Goal: Information Seeking & Learning: Check status

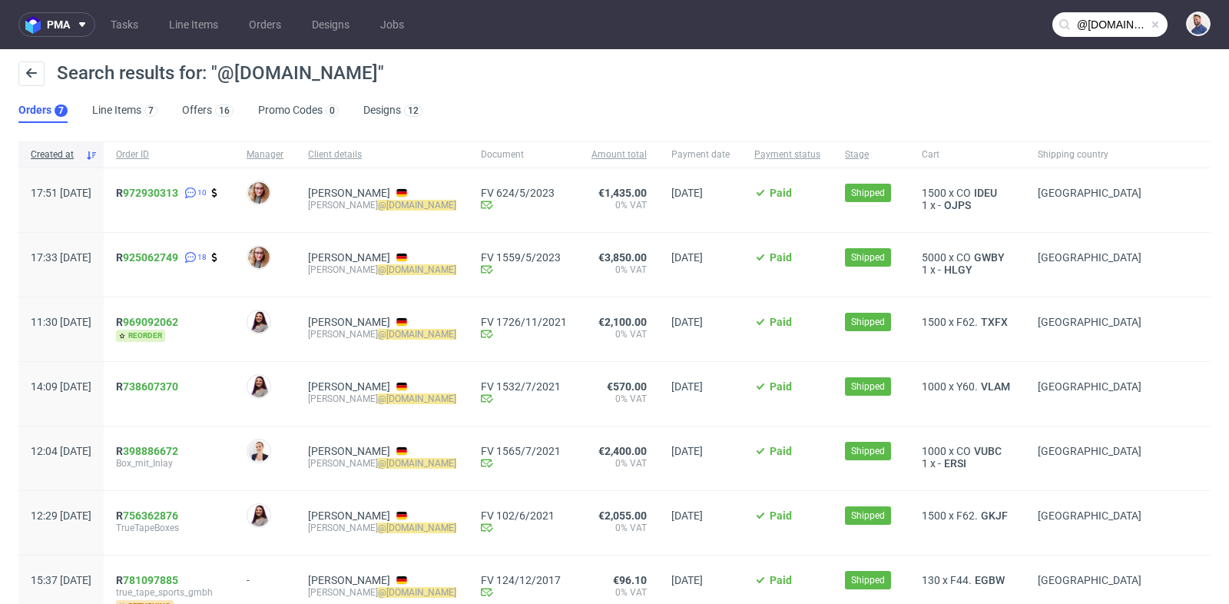
scroll to position [19, 0]
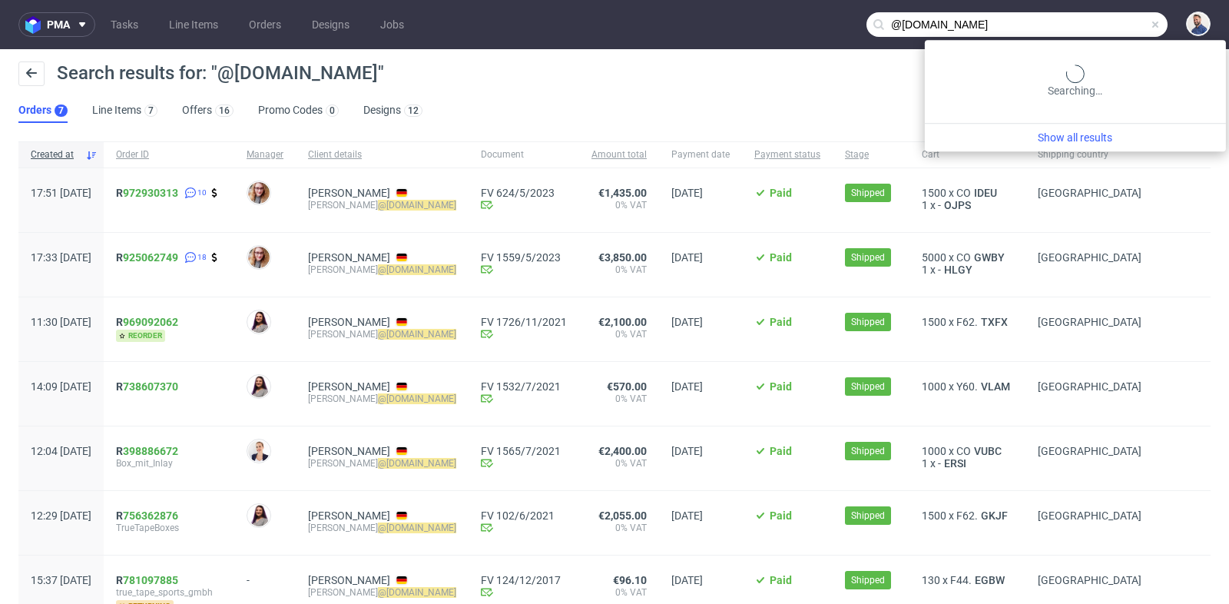
drag, startPoint x: 0, startPoint y: 0, endPoint x: 1104, endPoint y: 22, distance: 1104.7
click at [1104, 22] on input "@[DOMAIN_NAME]" at bounding box center [1016, 24] width 301 height 25
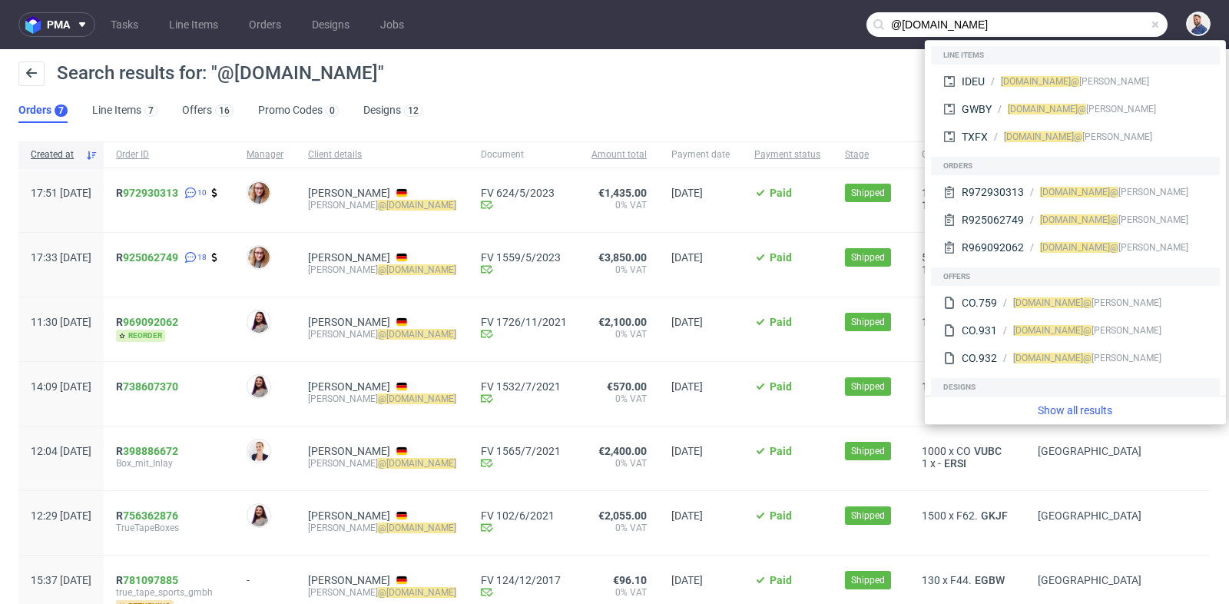
click at [1104, 22] on input "@[DOMAIN_NAME]" at bounding box center [1016, 24] width 301 height 25
paste input "info@mb-car"
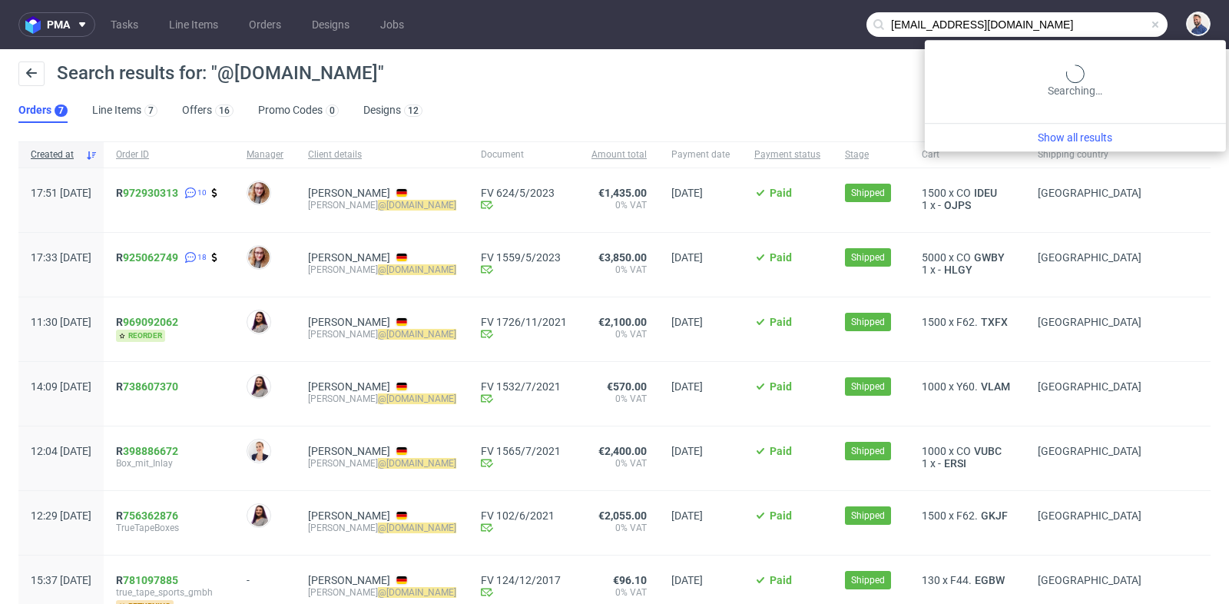
type input "[EMAIL_ADDRESS][DOMAIN_NAME]"
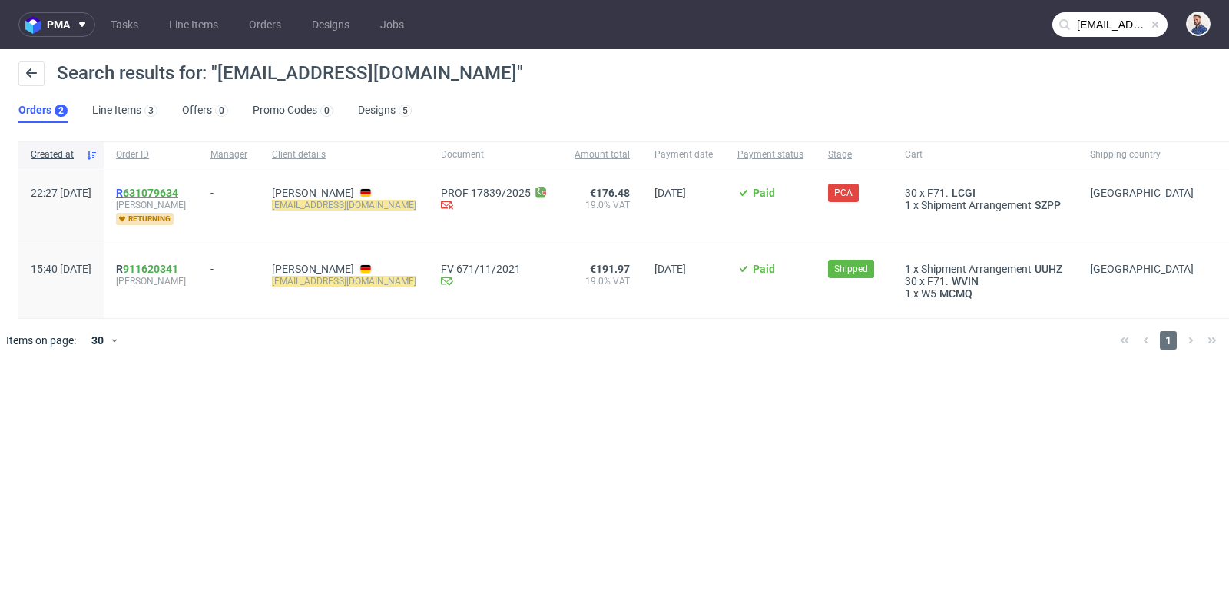
click at [173, 194] on link "631079634" at bounding box center [150, 193] width 55 height 12
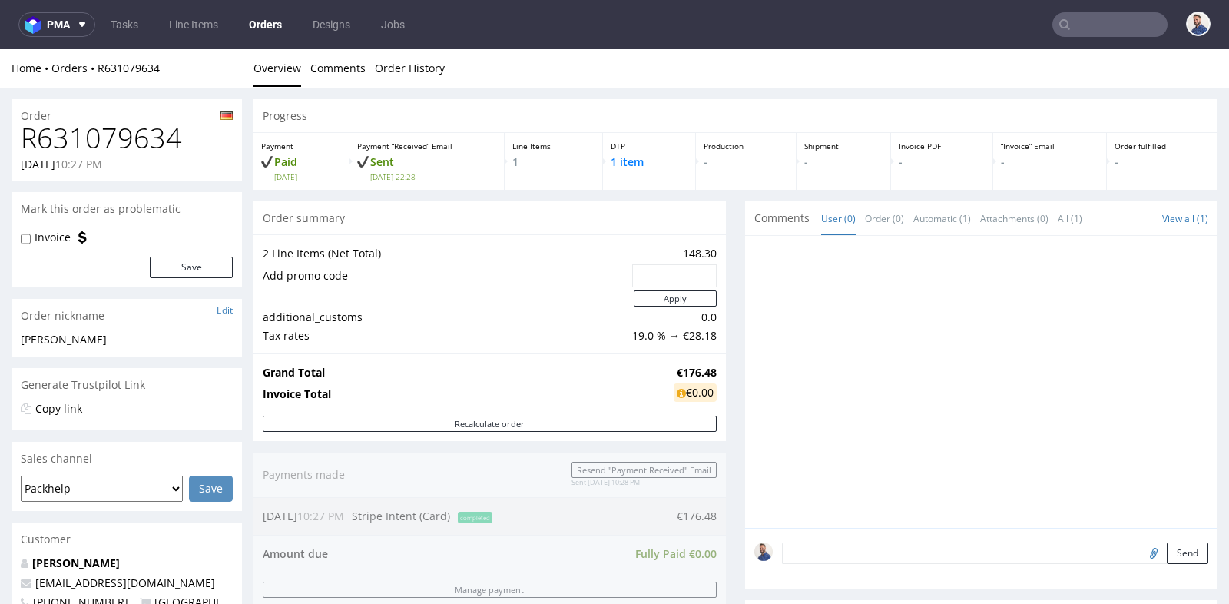
click at [730, 310] on div "Progress Payment Paid [DATE] Payment “Received” Email Sent [DATE] 22:28 Line It…" at bounding box center [735, 527] width 964 height 856
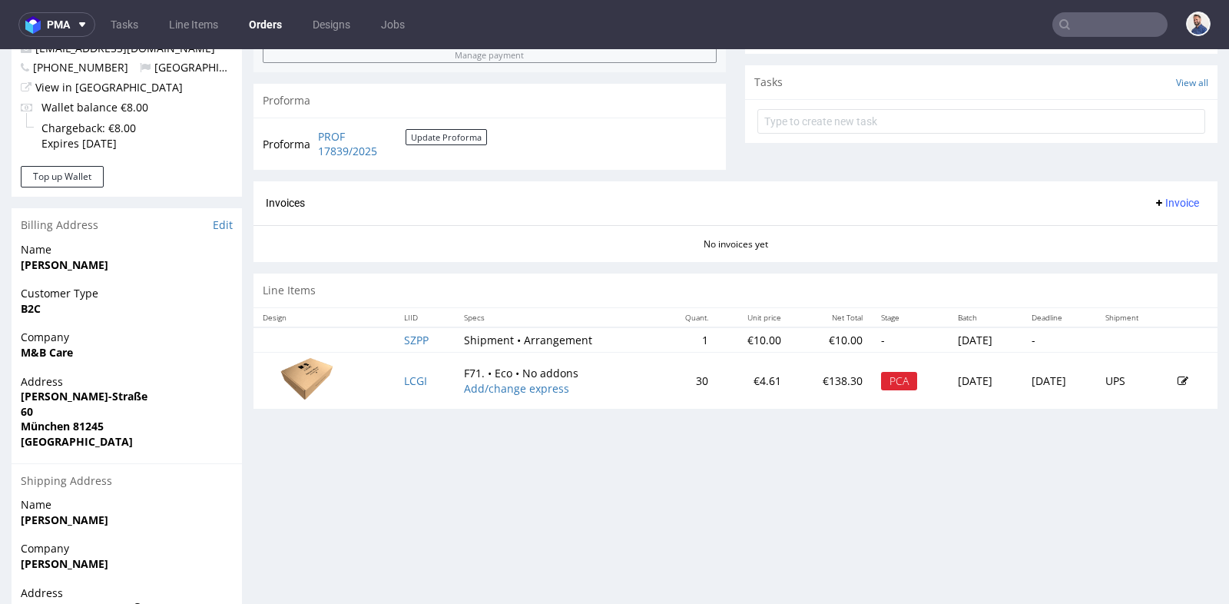
scroll to position [546, 0]
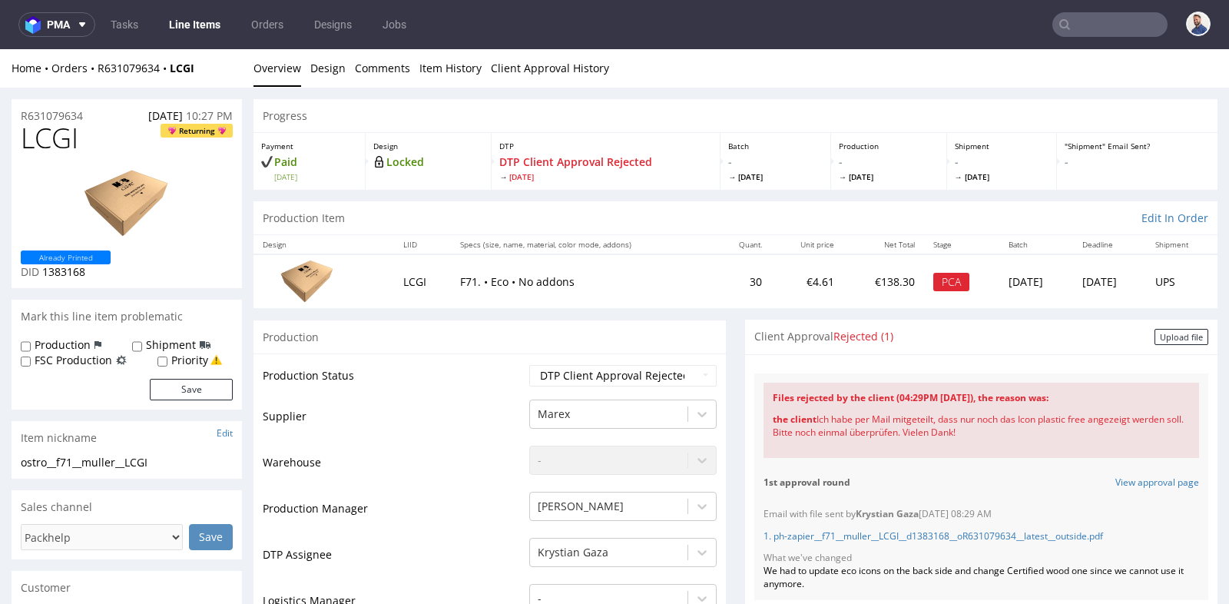
scroll to position [4, 0]
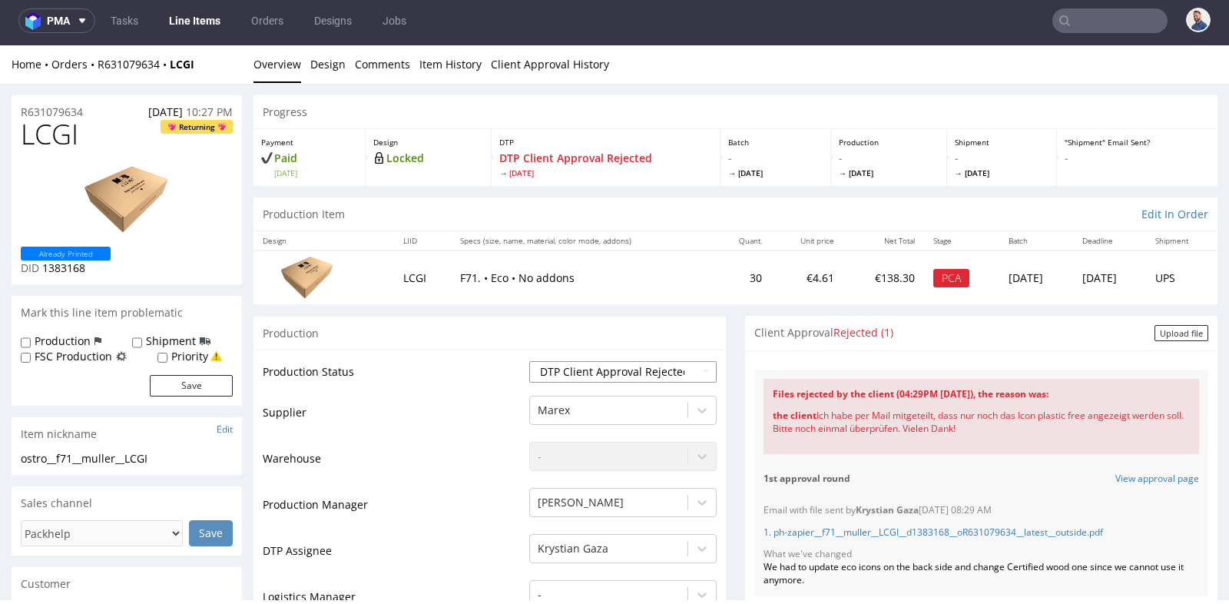
click at [704, 361] on select "Waiting for Artwork Waiting for Diecut Waiting for Mockup Waiting for DTP Waiti…" at bounding box center [622, 372] width 187 height 22
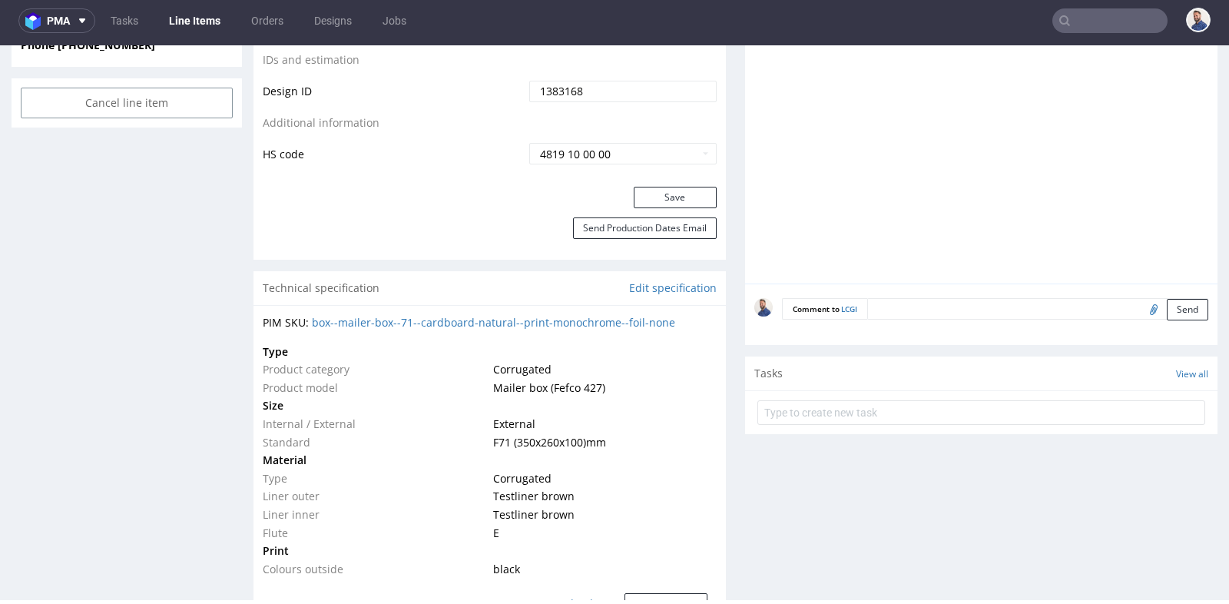
scroll to position [853, 0]
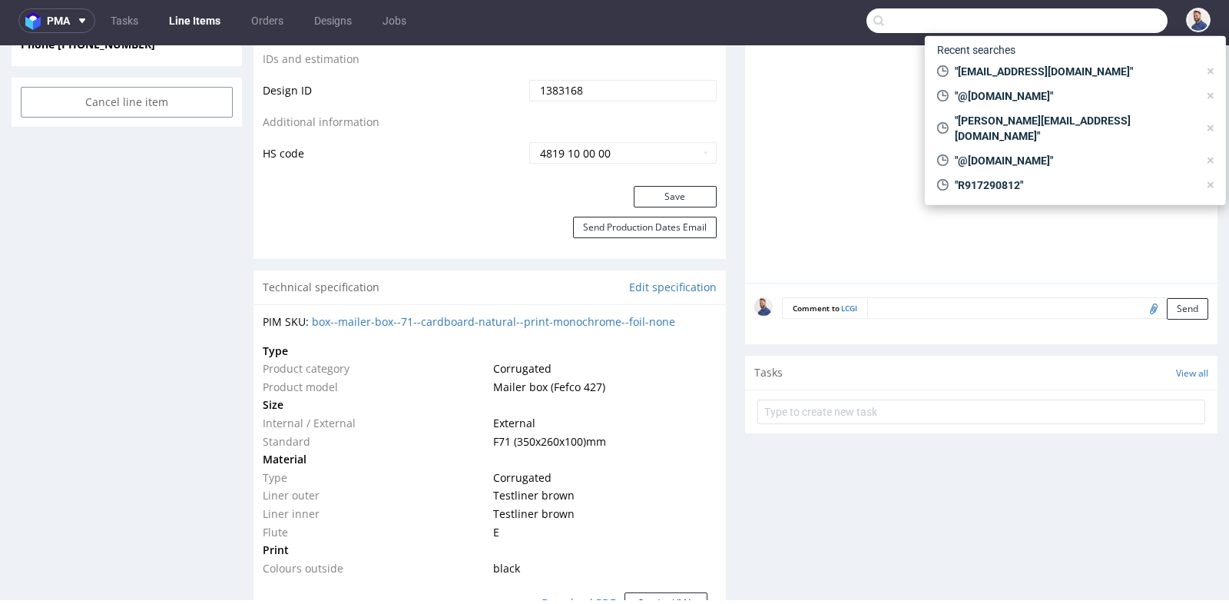
click at [1094, 18] on input "text" at bounding box center [1016, 20] width 301 height 25
paste input "[EMAIL_ADDRESS][DOMAIN_NAME]"
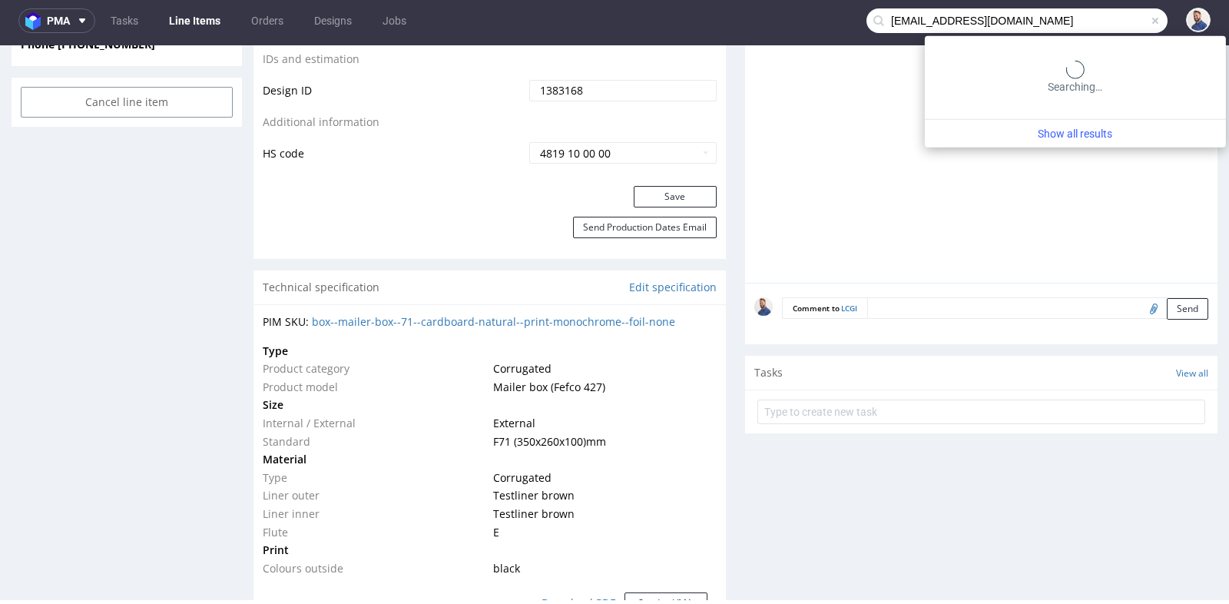
type input "[EMAIL_ADDRESS][DOMAIN_NAME]"
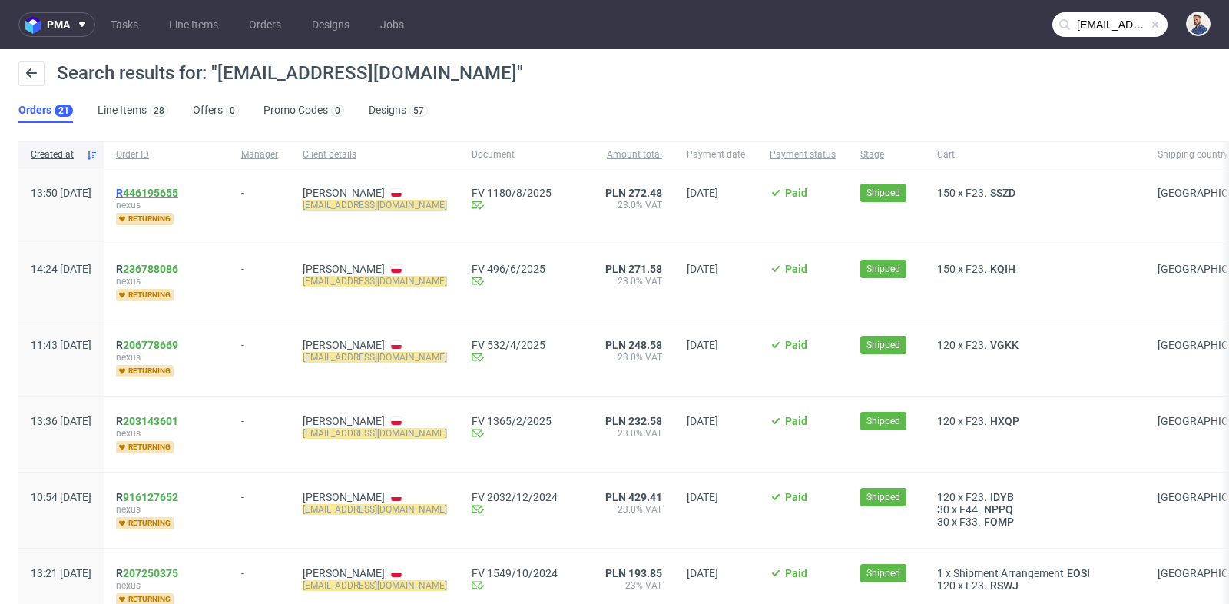
click at [178, 189] on link "446195655" at bounding box center [150, 193] width 55 height 12
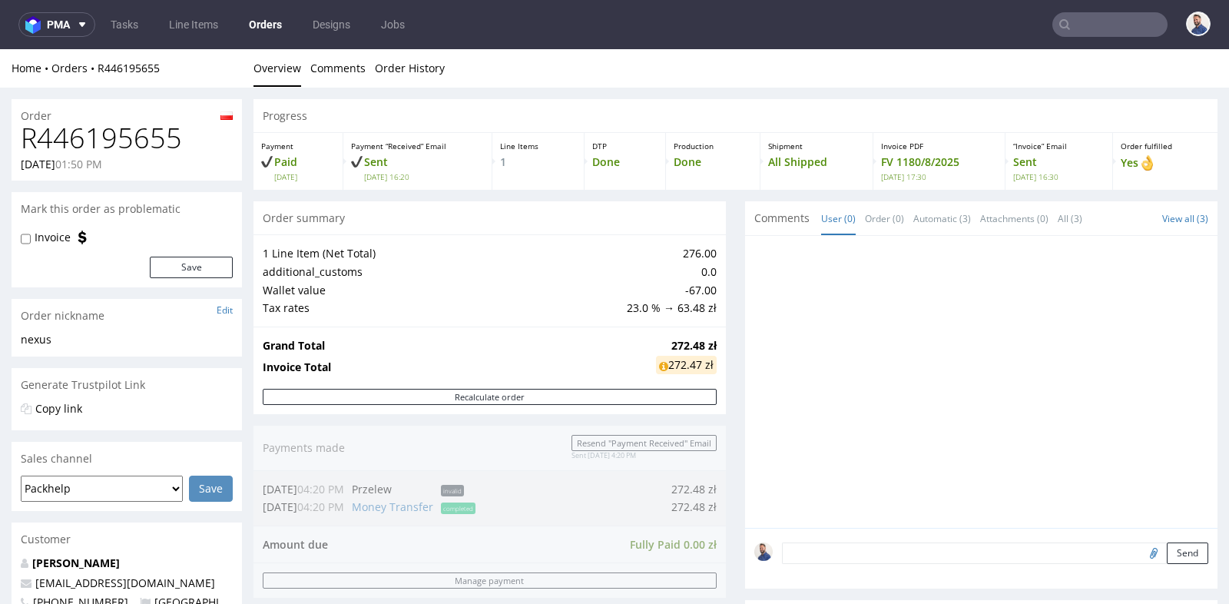
click at [717, 376] on div "Grand Total 272.48 zł Invoice Total 272.47 zł" at bounding box center [489, 357] width 472 height 62
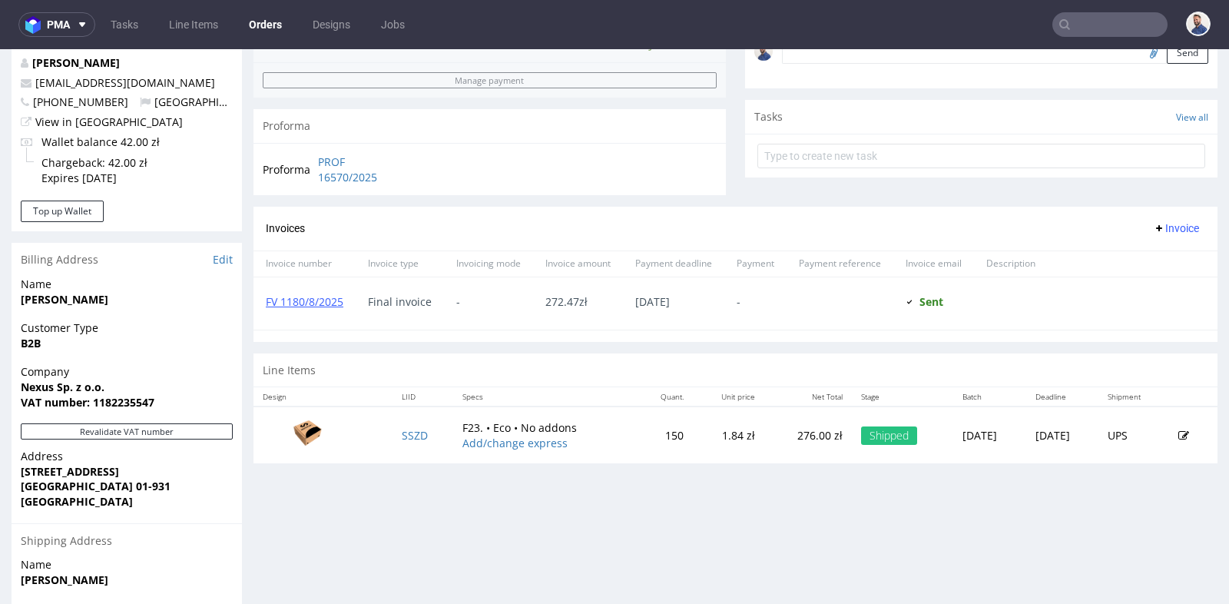
scroll to position [512, 0]
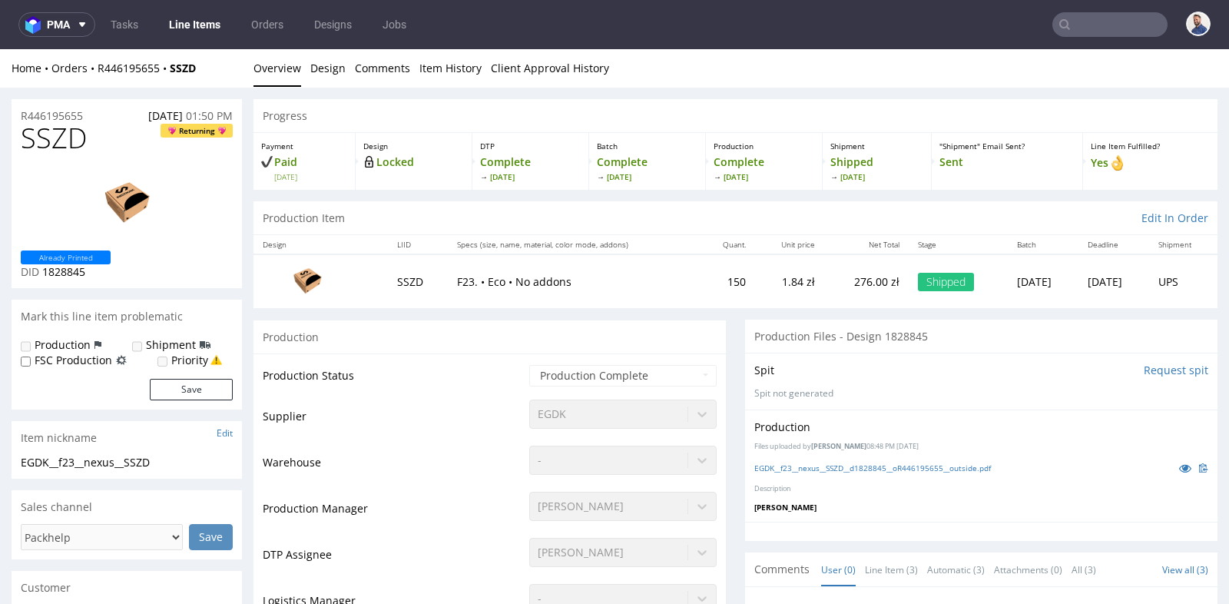
click at [401, 283] on td "SSZD" at bounding box center [417, 280] width 59 height 53
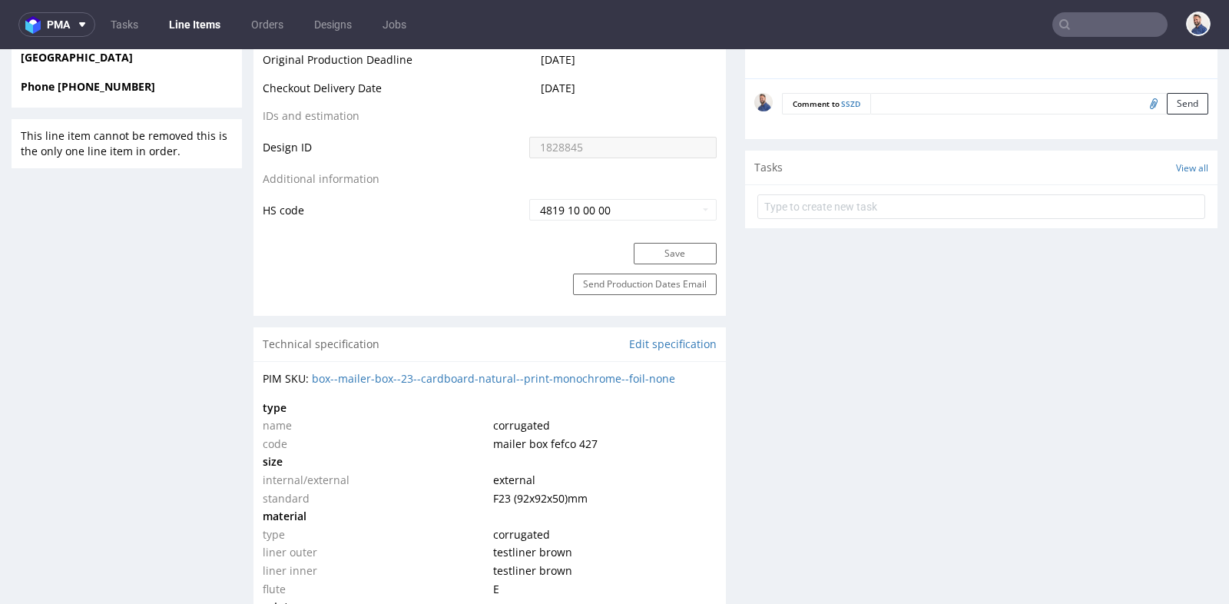
scroll to position [819, 0]
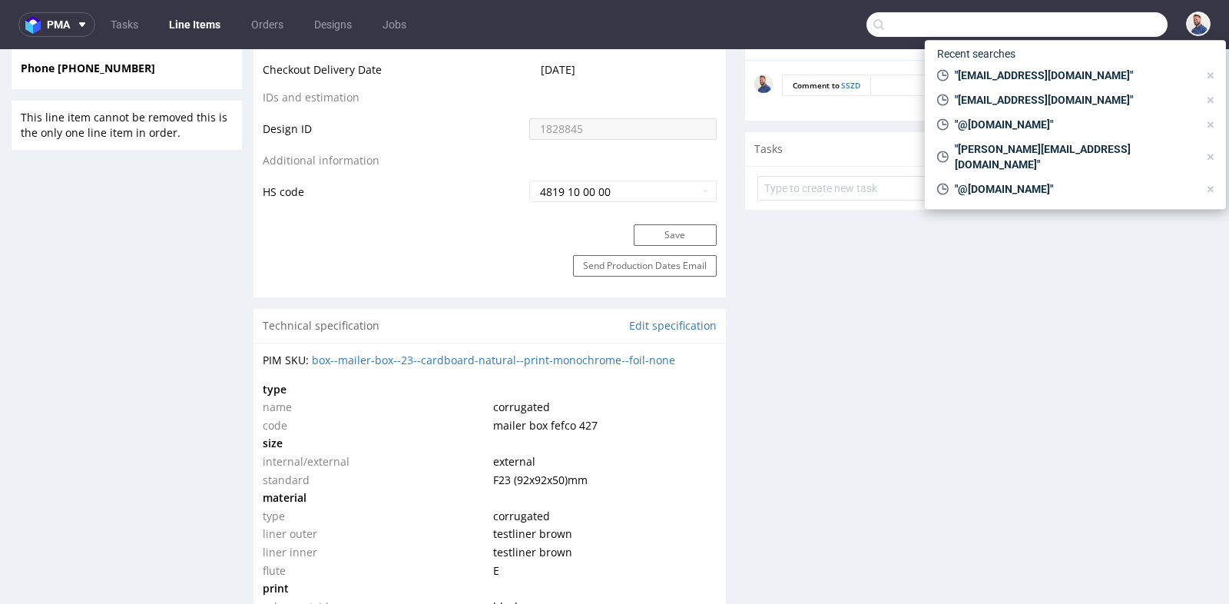
click at [1102, 34] on input "text" at bounding box center [1016, 24] width 301 height 25
paste input "[EMAIL_ADDRESS][DOMAIN_NAME]"
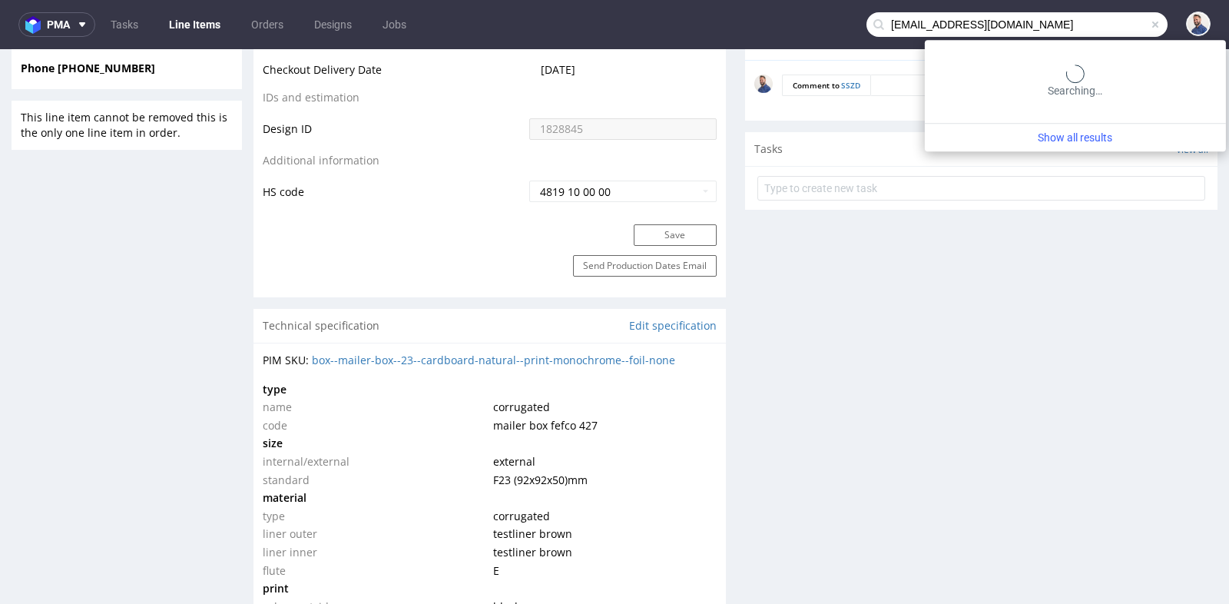
type input "[EMAIL_ADDRESS][DOMAIN_NAME]"
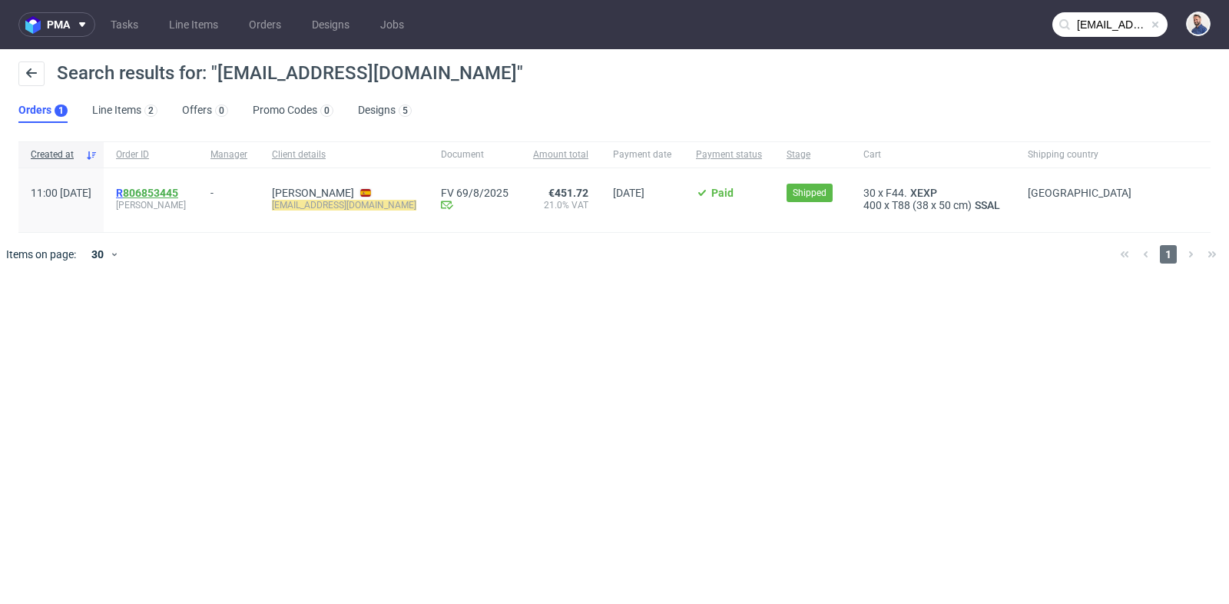
click at [178, 187] on link "806853445" at bounding box center [150, 193] width 55 height 12
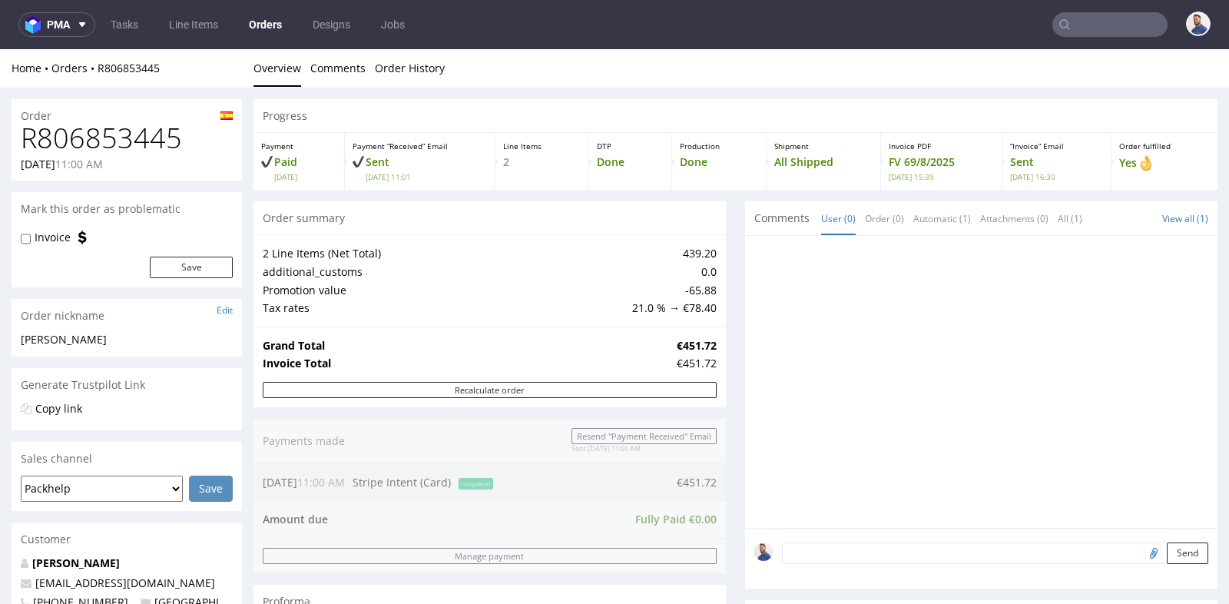
click at [714, 274] on div "2 Line Items (Net Total) 439.20 additional_customs 0.0 Promotion value -65.88 T…" at bounding box center [489, 279] width 472 height 91
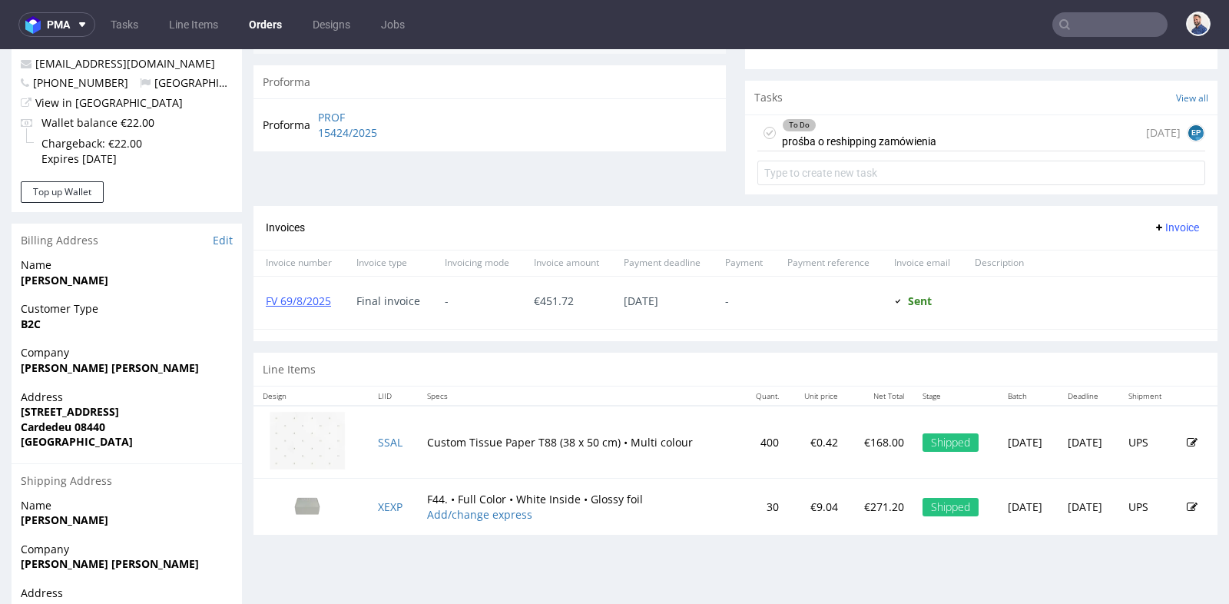
scroll to position [546, 0]
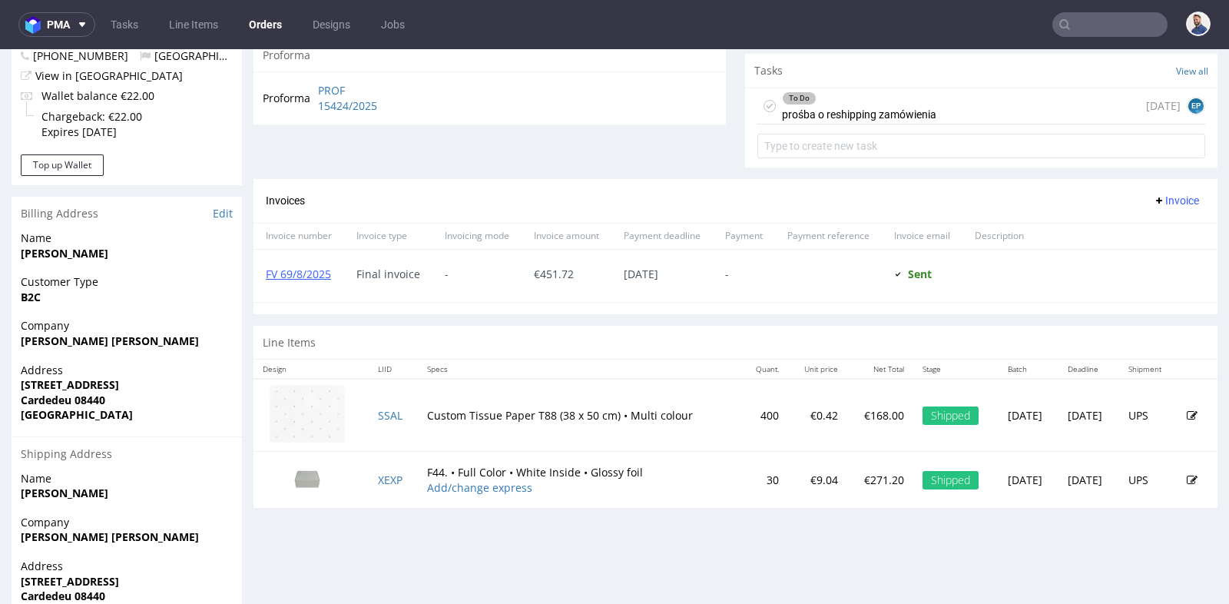
click at [965, 111] on div "To Do prośba o reshipping zamówienia [DATE] EP" at bounding box center [981, 106] width 448 height 36
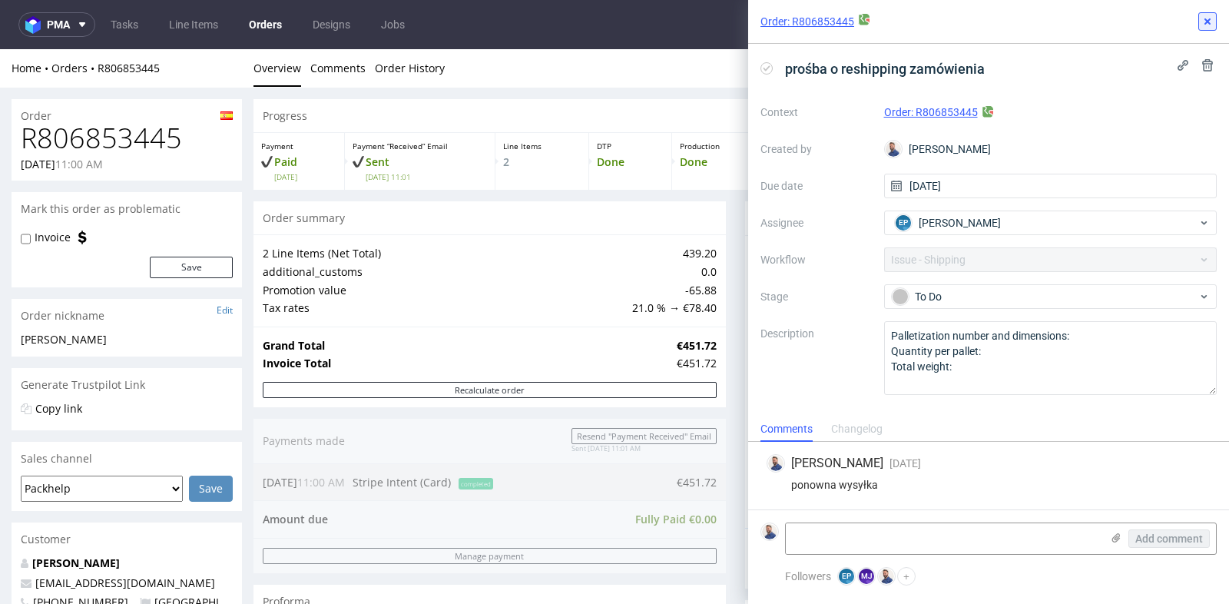
click at [1205, 21] on icon at bounding box center [1207, 21] width 12 height 12
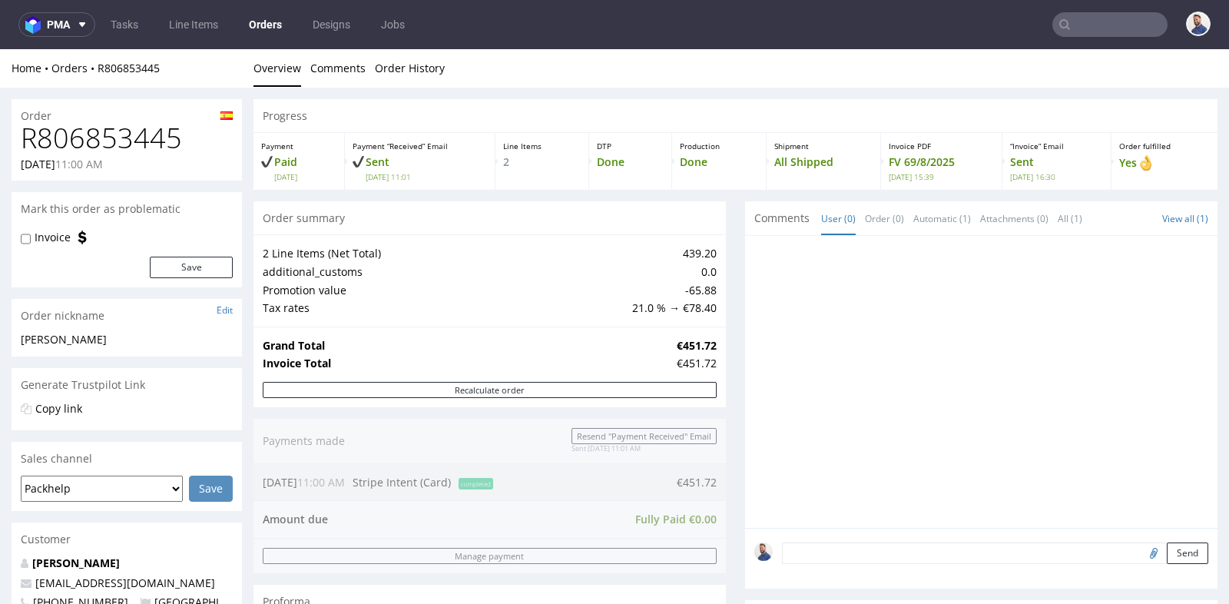
click at [103, 147] on h1 "R806853445" at bounding box center [127, 138] width 212 height 31
copy h1 "R806853445"
click at [721, 251] on div "Progress Payment Paid [DATE] Payment “Received” Email Sent [DATE] 11:01 Line It…" at bounding box center [735, 582] width 964 height 967
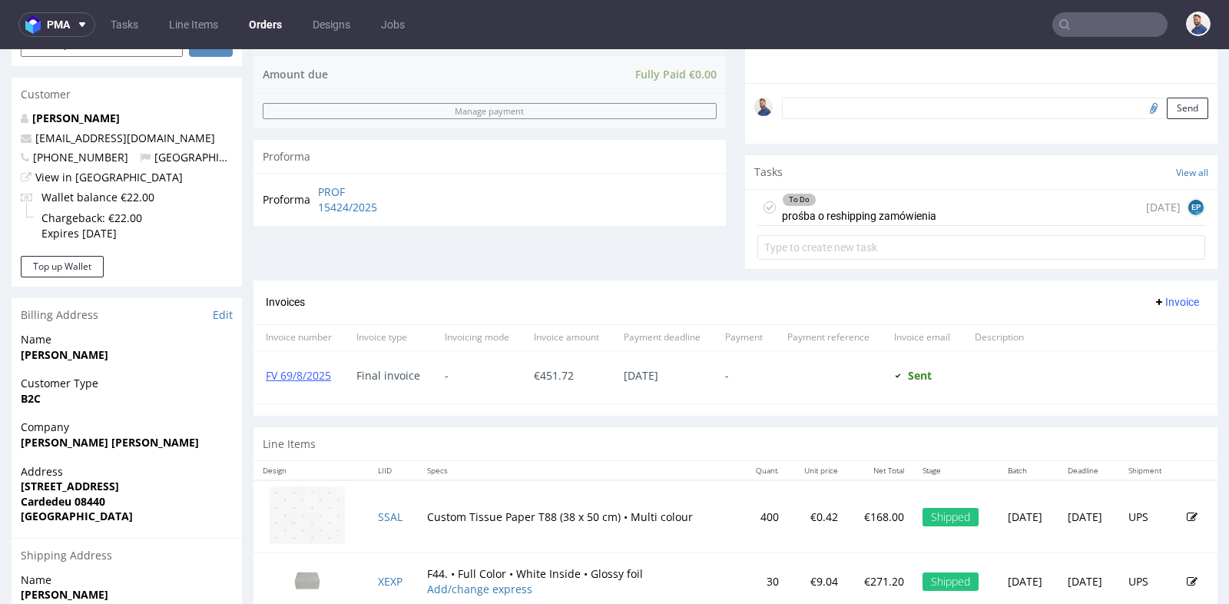
scroll to position [478, 0]
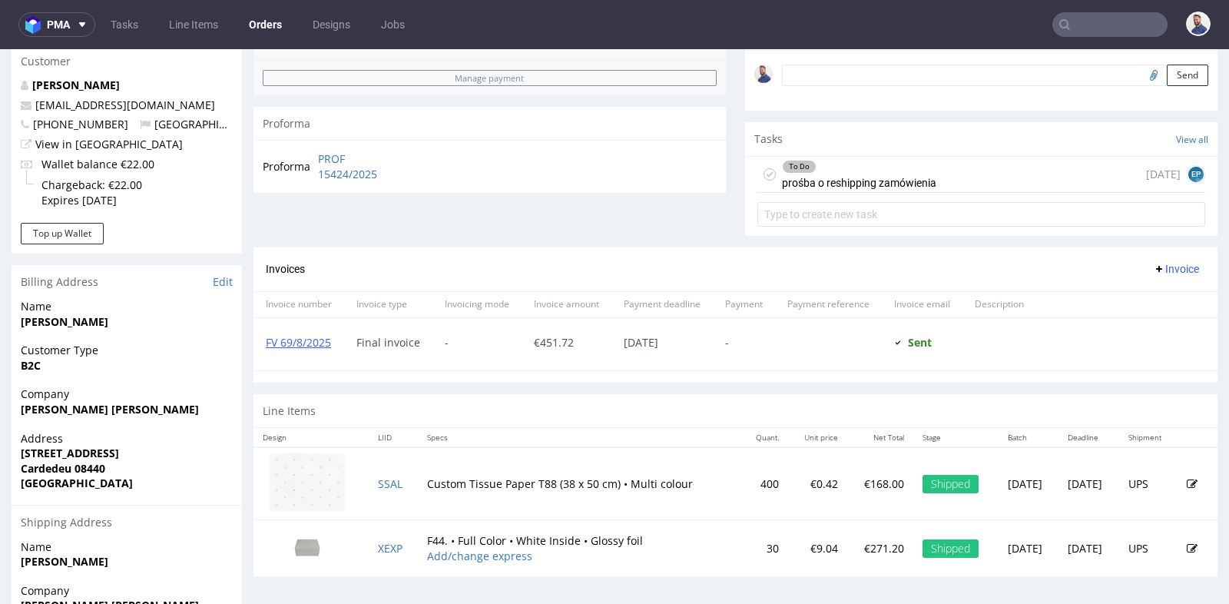
click at [868, 177] on div "To Do prośba o reshipping zamówienia" at bounding box center [859, 174] width 154 height 35
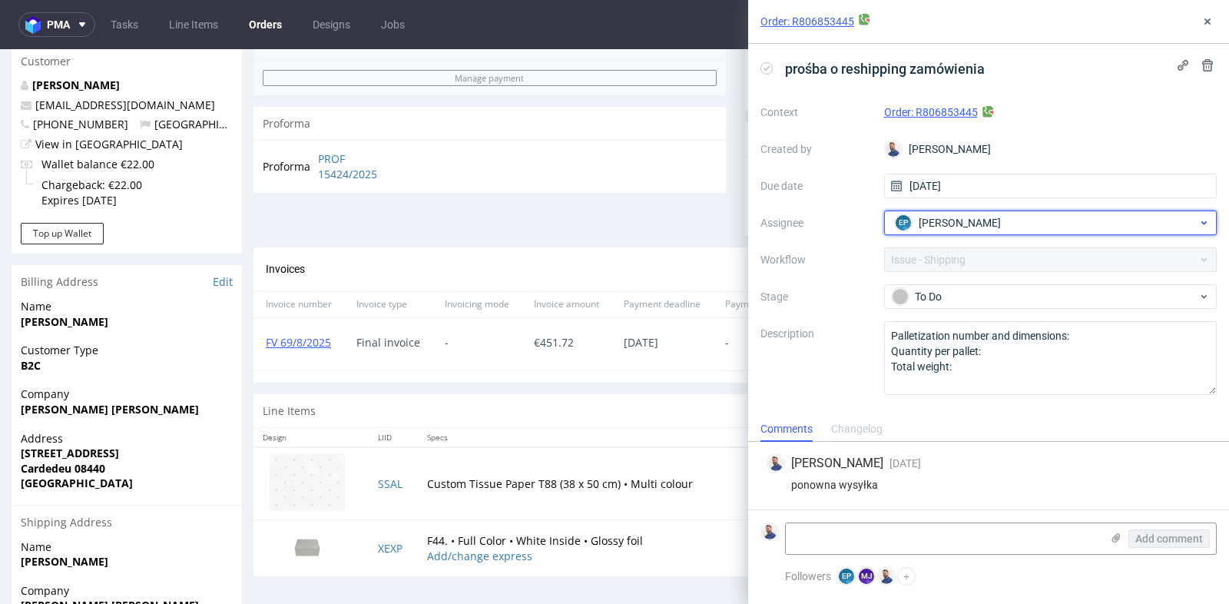
click at [1012, 221] on div "EP [PERSON_NAME]" at bounding box center [1044, 222] width 307 height 25
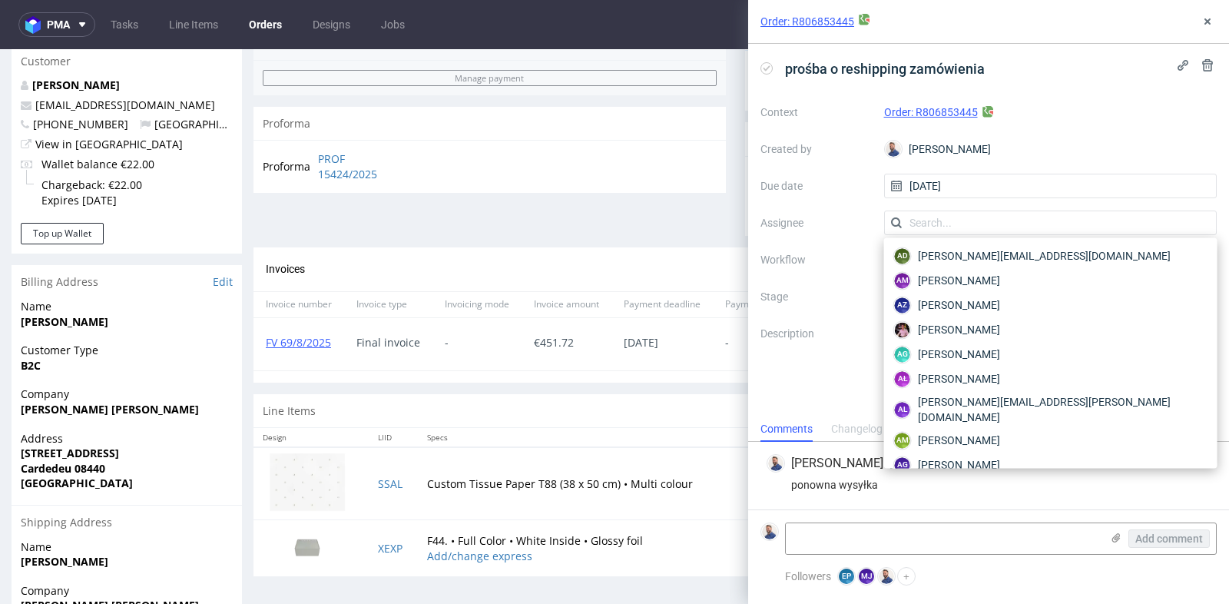
scroll to position [787, 0]
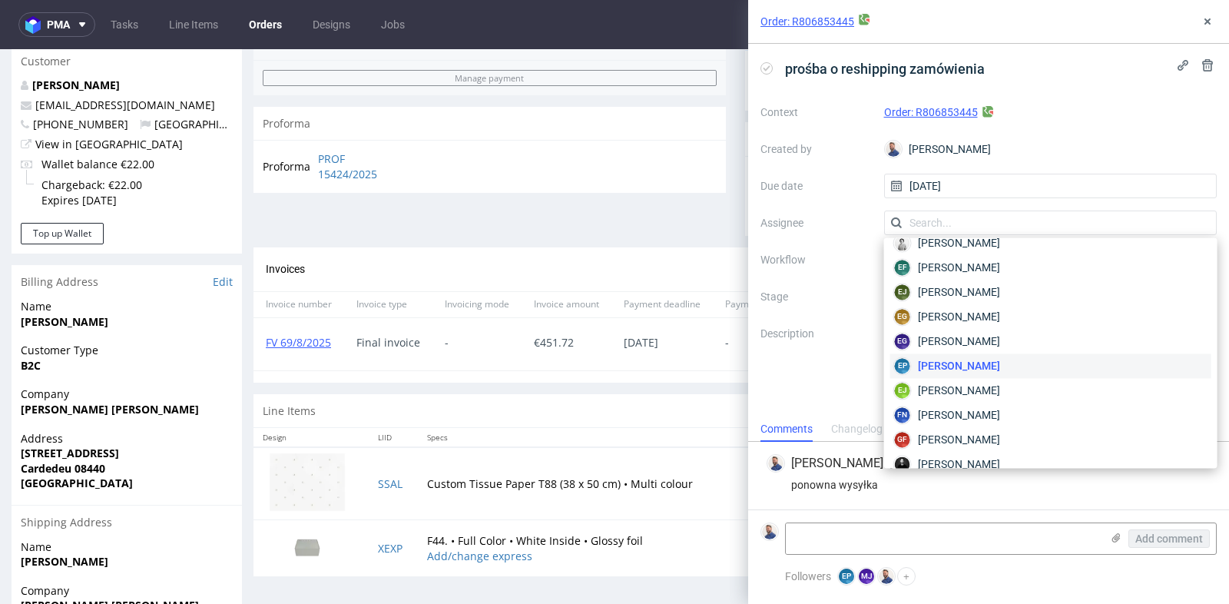
click at [824, 246] on div "Context Order: R806853445 Created by [PERSON_NAME] Due date [DATE] Assignee Wor…" at bounding box center [988, 247] width 456 height 295
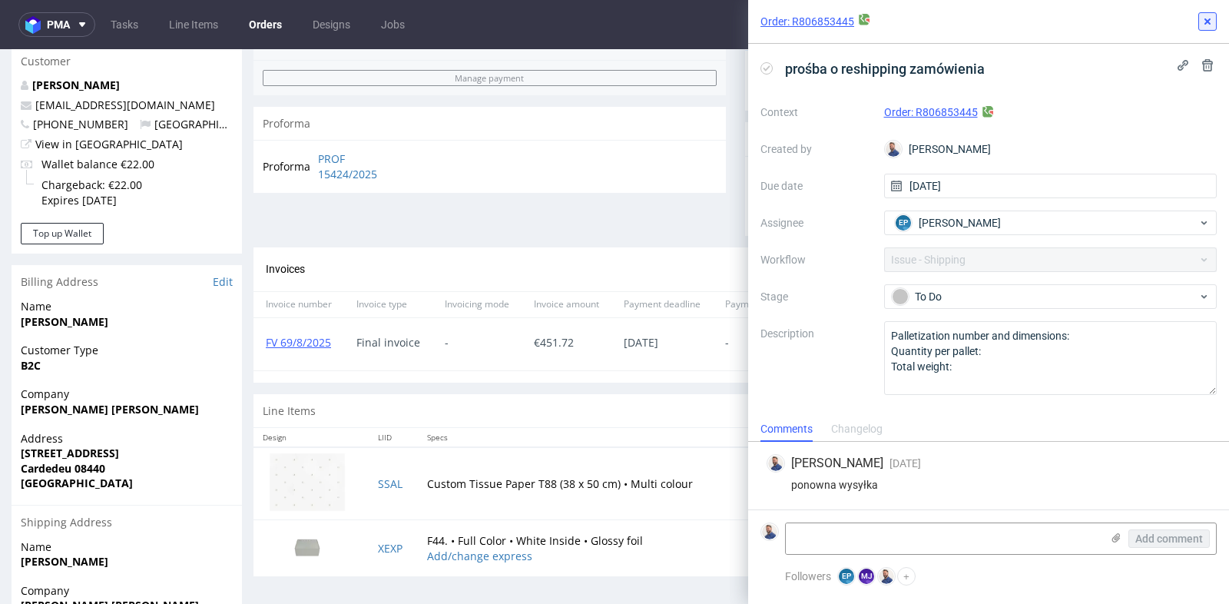
click at [1208, 22] on use at bounding box center [1207, 21] width 6 height 6
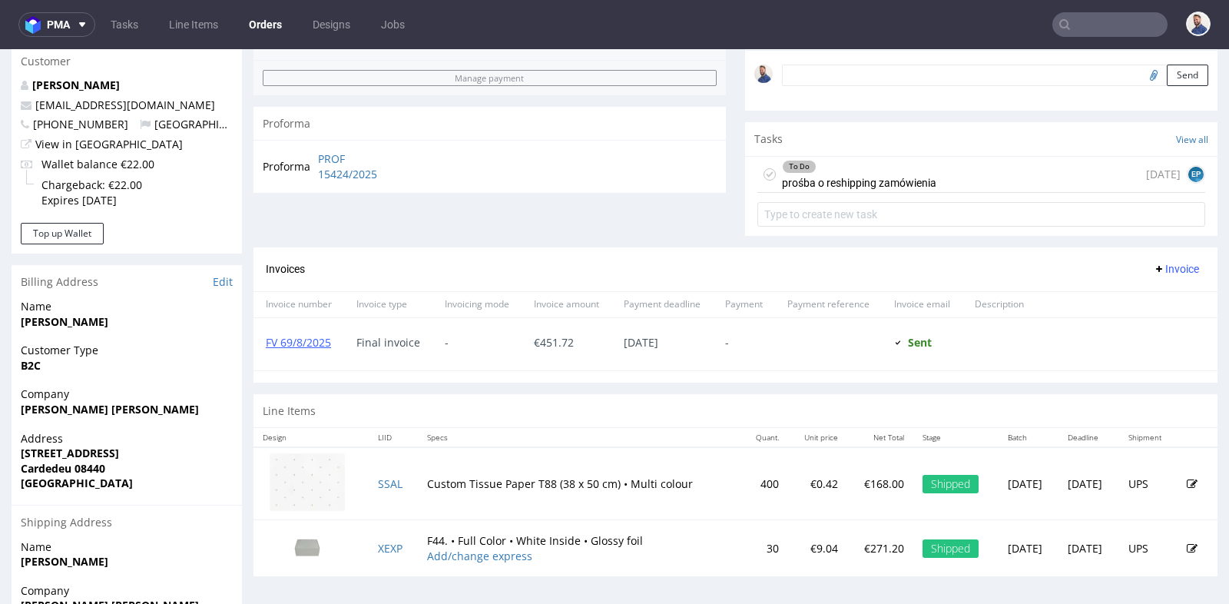
click at [922, 185] on div "To Do prośba o reshipping zamówienia" at bounding box center [859, 174] width 154 height 35
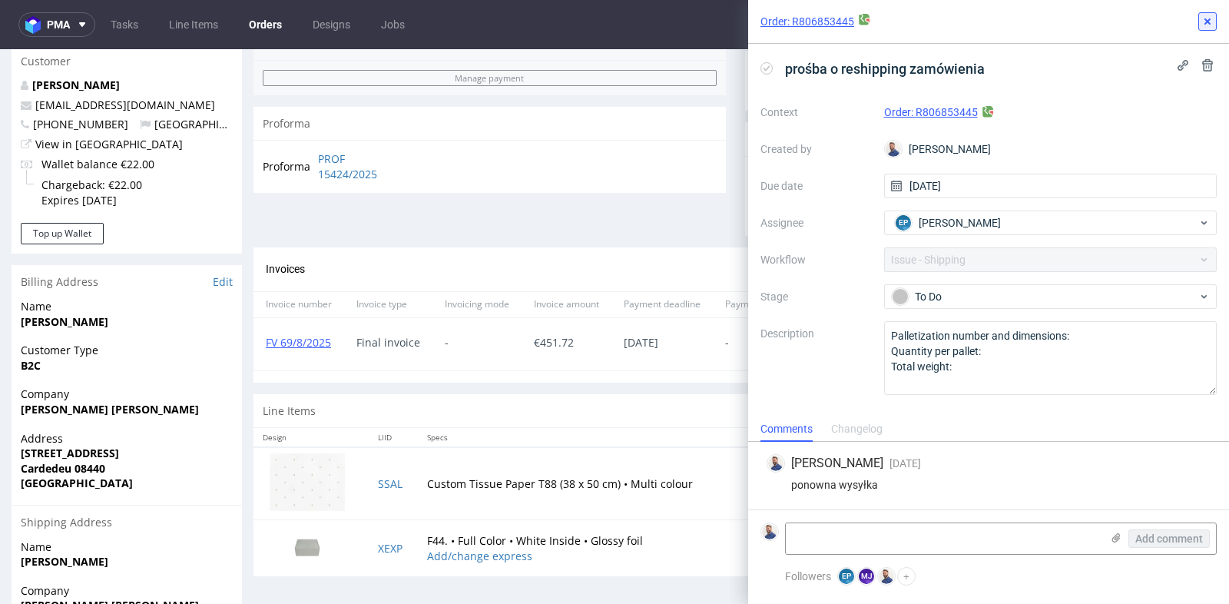
click at [1205, 18] on icon at bounding box center [1207, 21] width 12 height 12
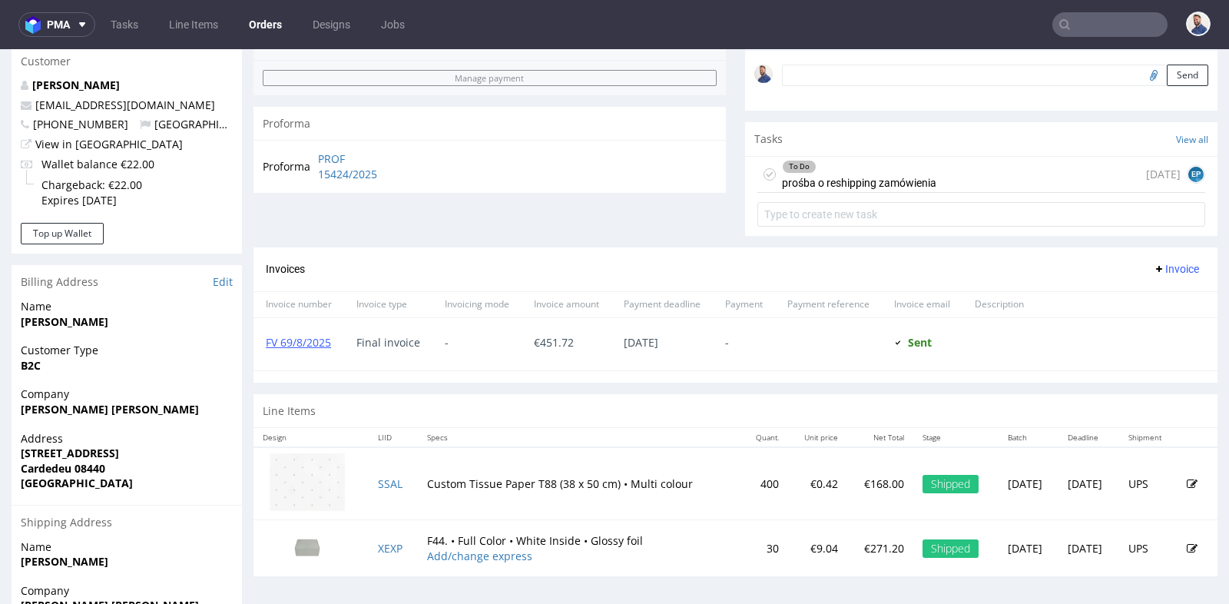
click at [511, 305] on div "Invoicing mode" at bounding box center [476, 304] width 89 height 26
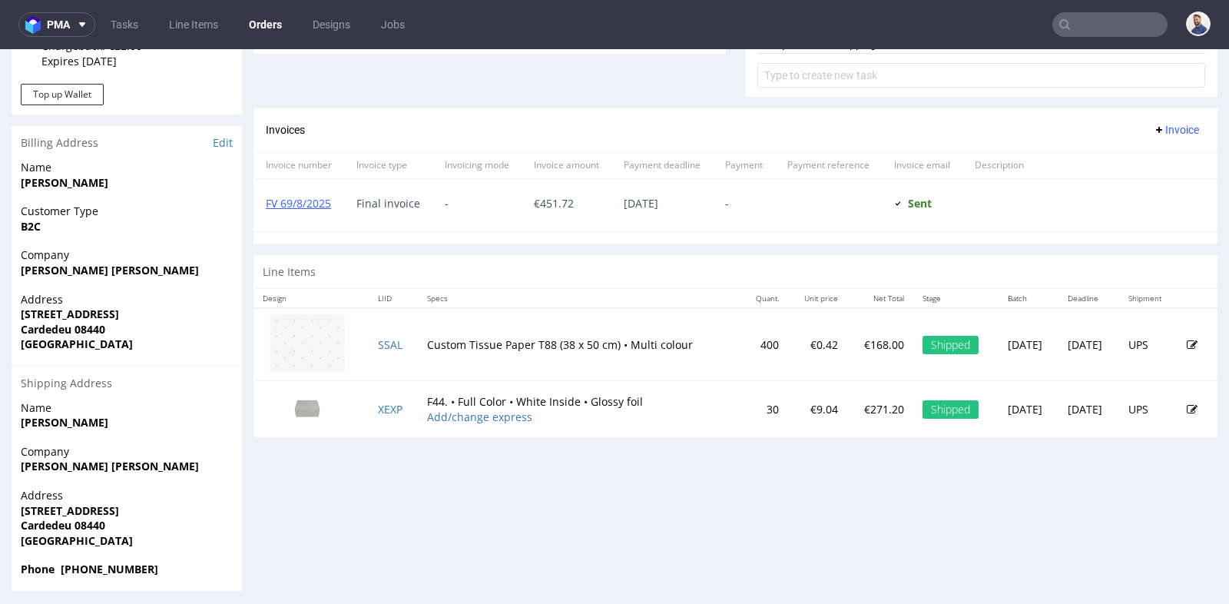
scroll to position [621, 0]
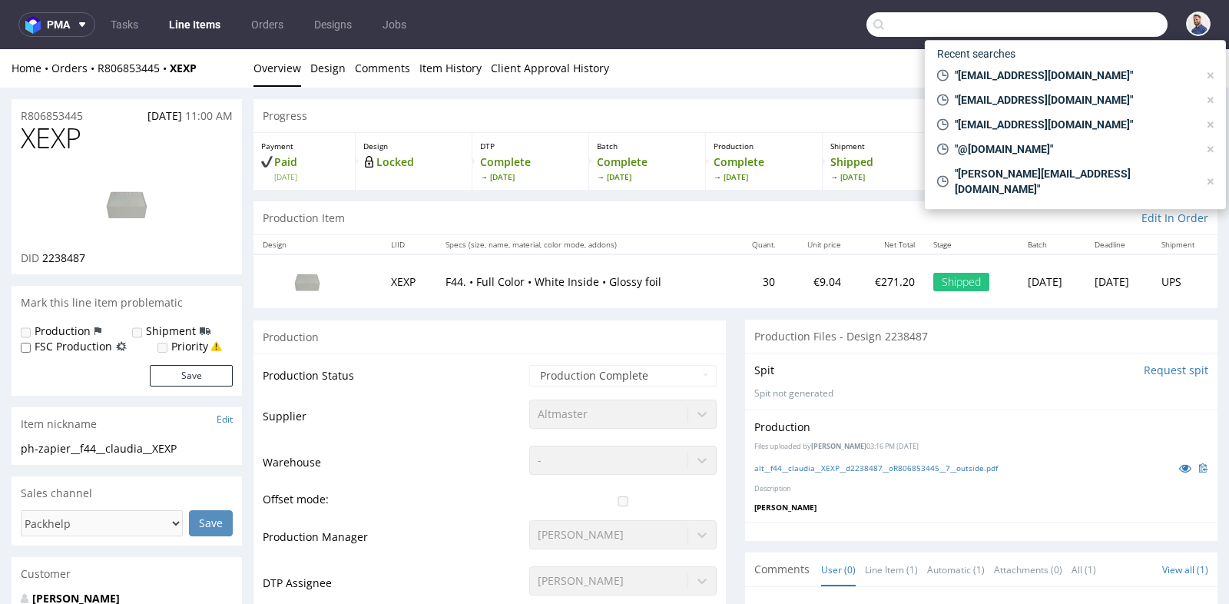
click at [1133, 32] on input "text" at bounding box center [1016, 24] width 301 height 25
paste input "[EMAIL_ADDRESS][DOMAIN_NAME]"
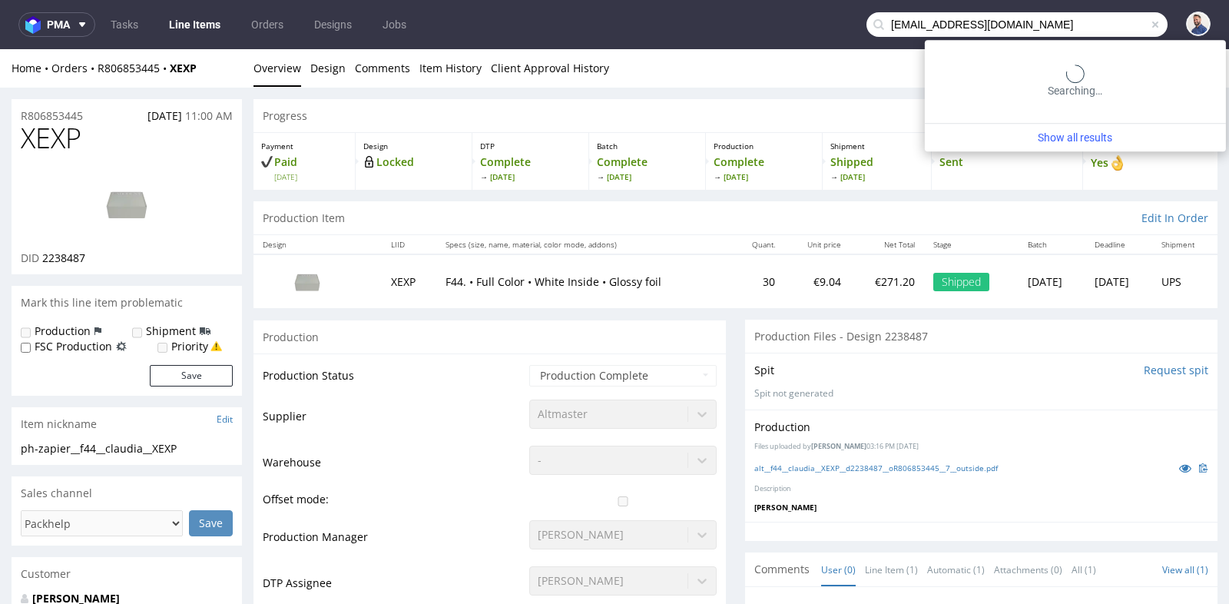
type input "[EMAIL_ADDRESS][DOMAIN_NAME]"
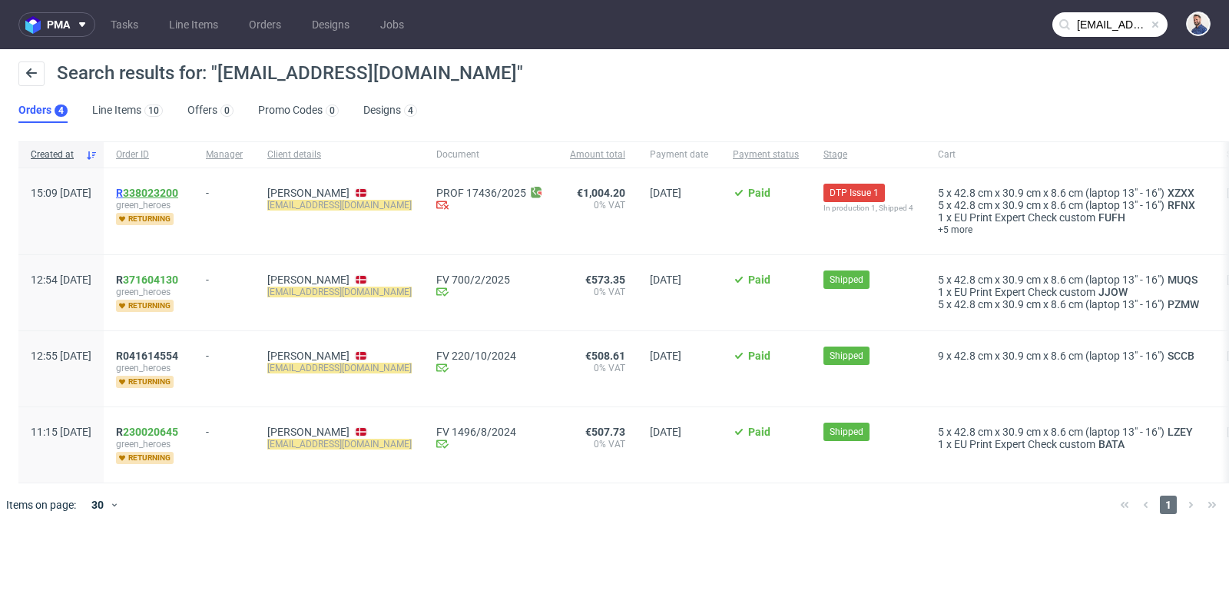
click at [178, 194] on link "338023200" at bounding box center [150, 193] width 55 height 12
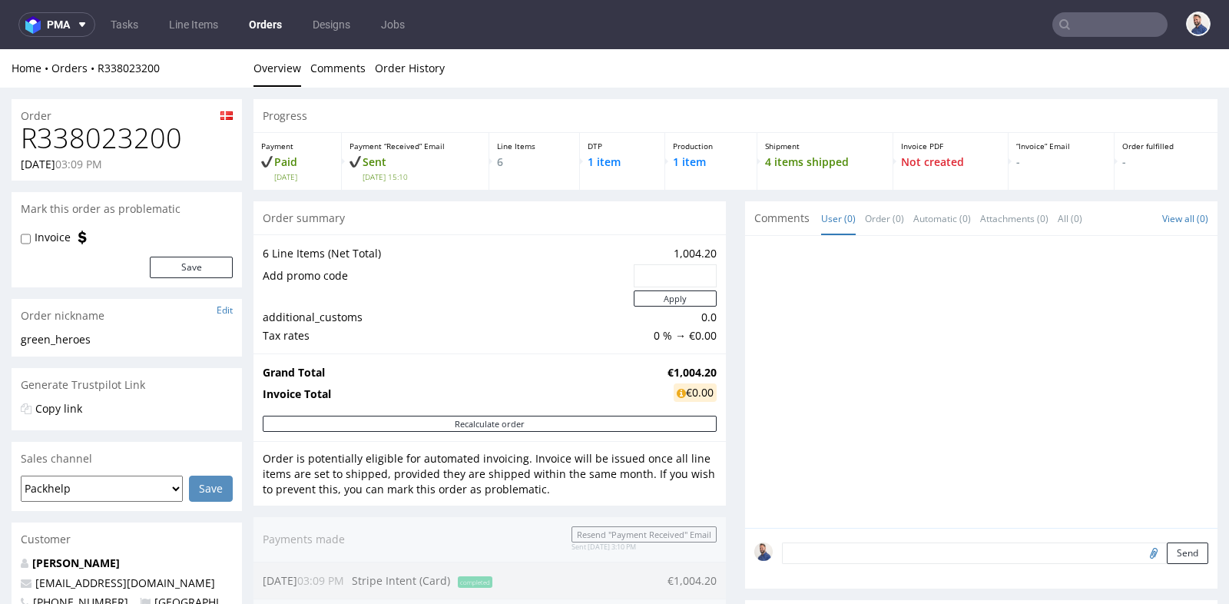
click at [745, 330] on div at bounding box center [981, 382] width 472 height 292
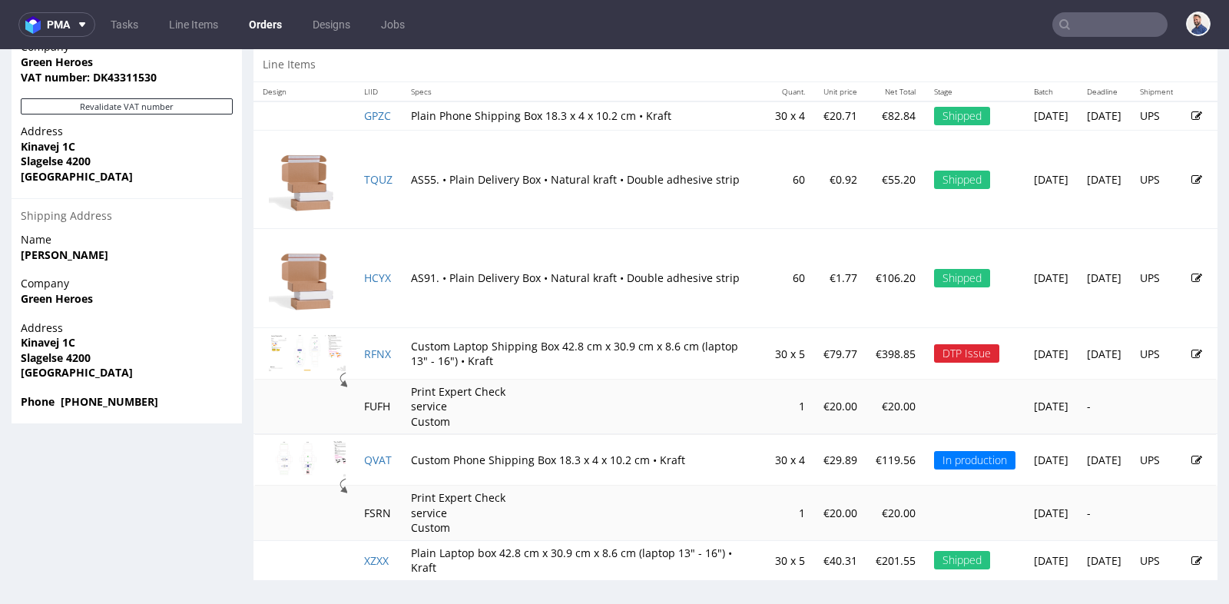
scroll to position [826, 0]
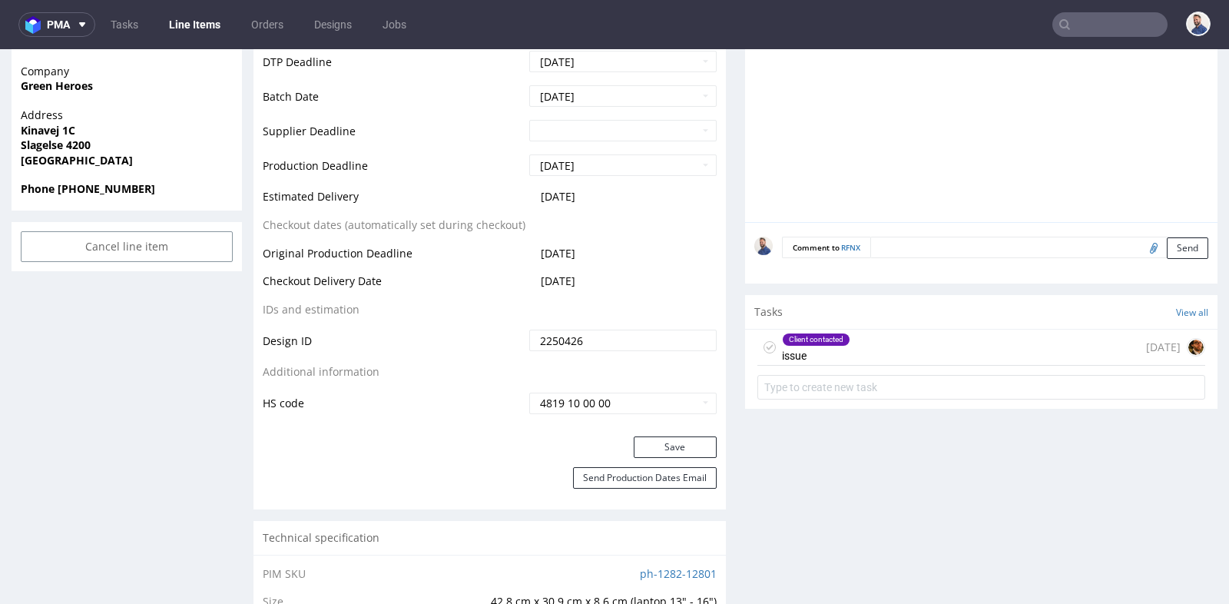
scroll to position [717, 0]
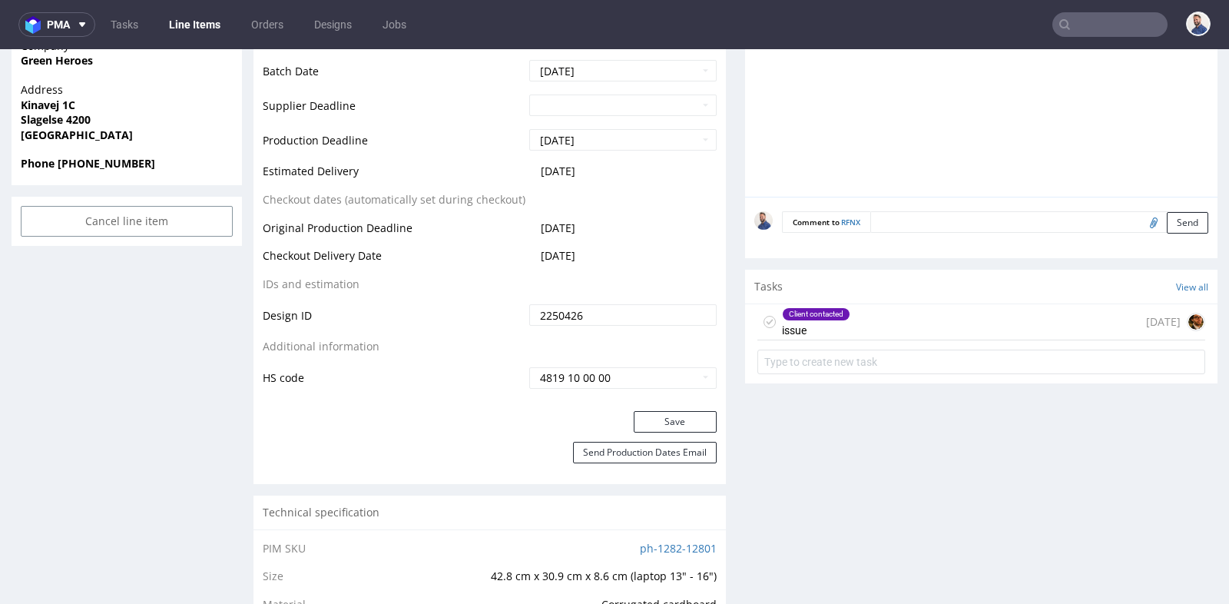
click at [926, 310] on div "Client contacted issue [DATE]" at bounding box center [981, 322] width 448 height 36
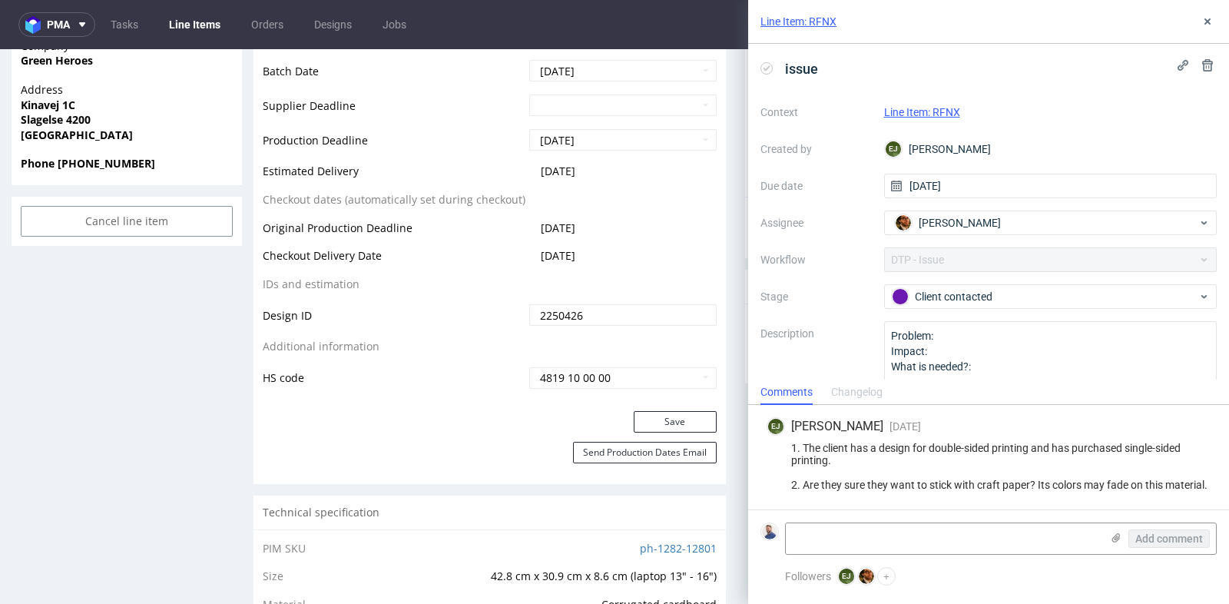
click at [941, 481] on div "1. The client has a design for double-sided printing and has purchased single-s…" at bounding box center [989, 466] width 444 height 49
click at [1205, 23] on use at bounding box center [1207, 21] width 6 height 6
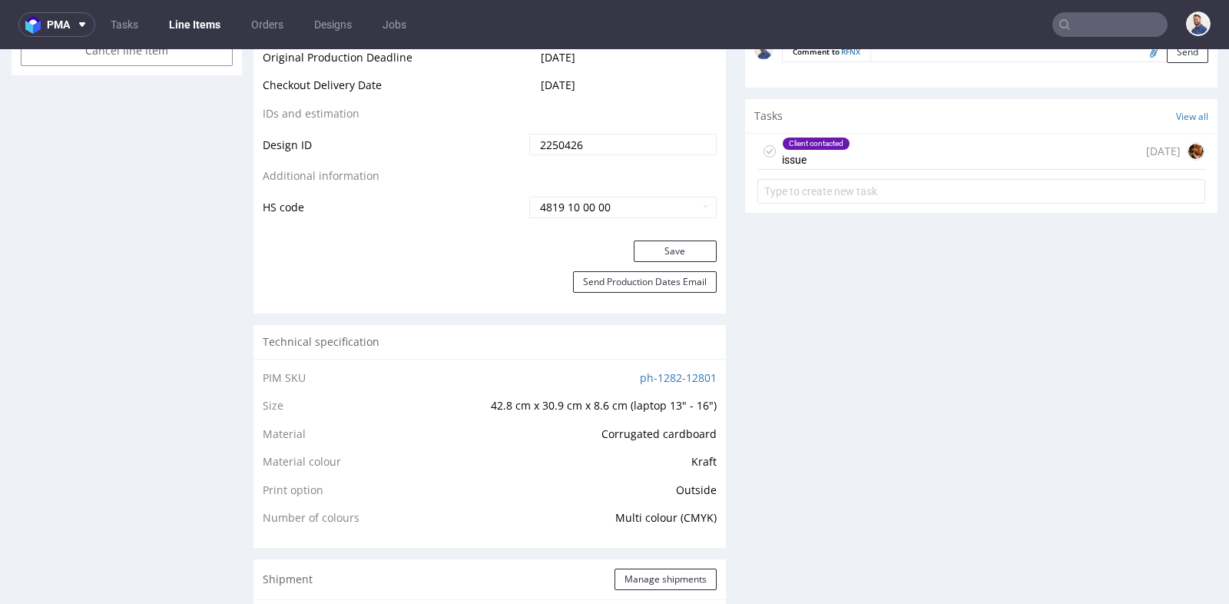
scroll to position [1426, 0]
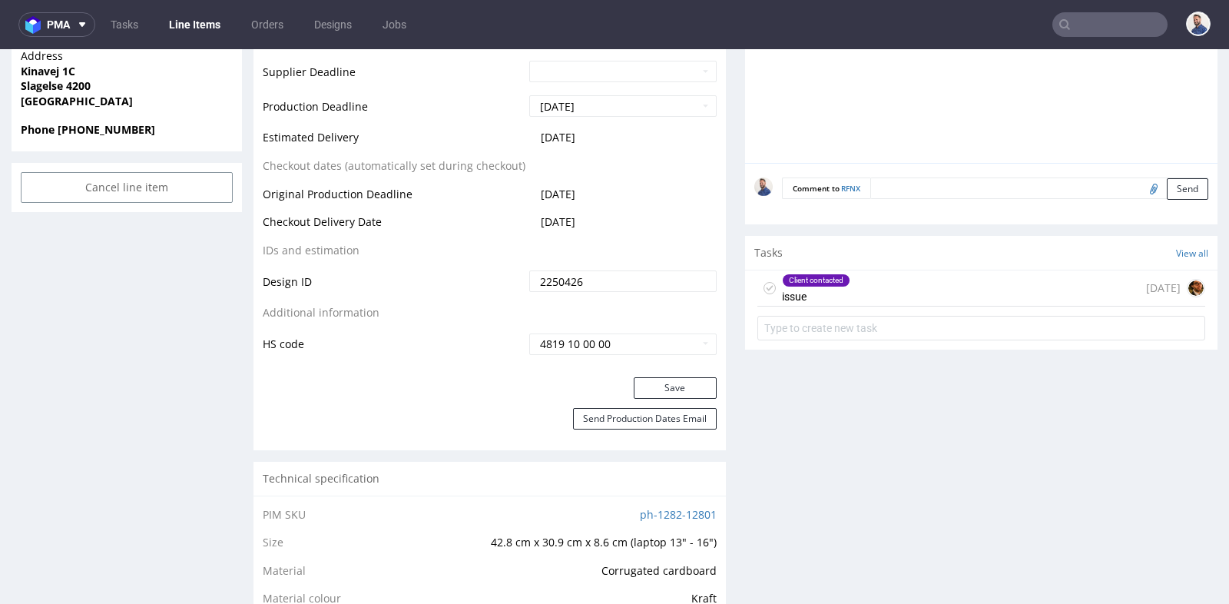
scroll to position [785, 0]
